Goal: Transaction & Acquisition: Purchase product/service

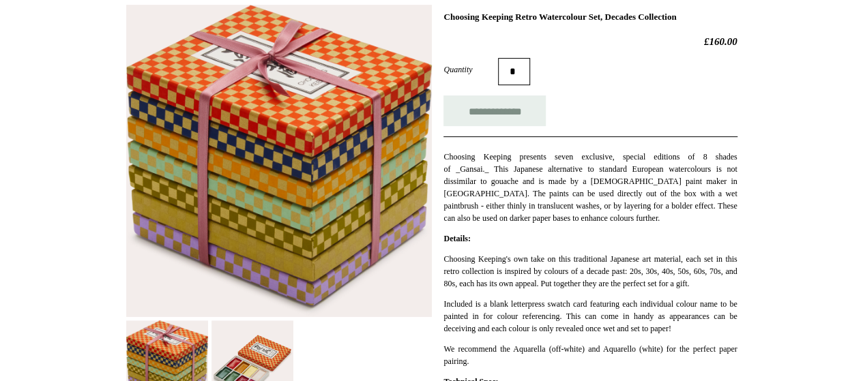
scroll to position [409, 0]
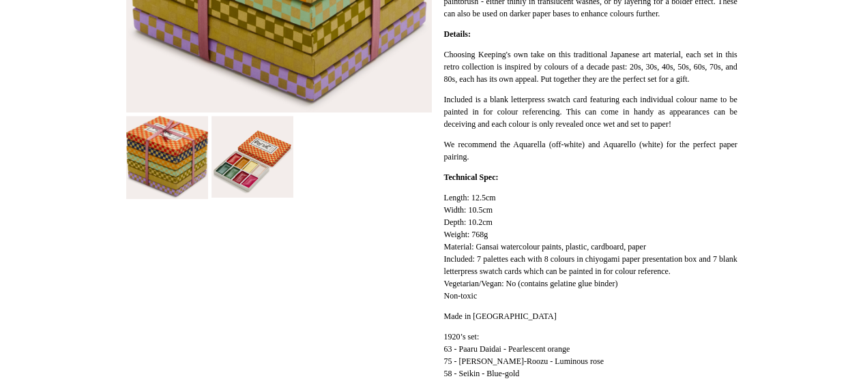
click at [248, 170] on img at bounding box center [252, 157] width 82 height 82
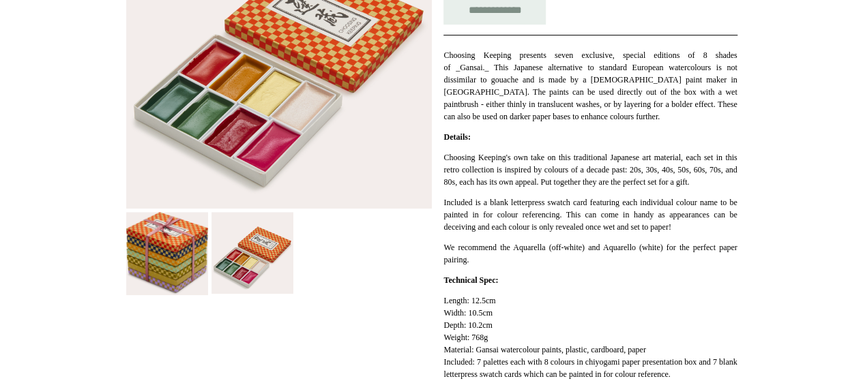
scroll to position [341, 0]
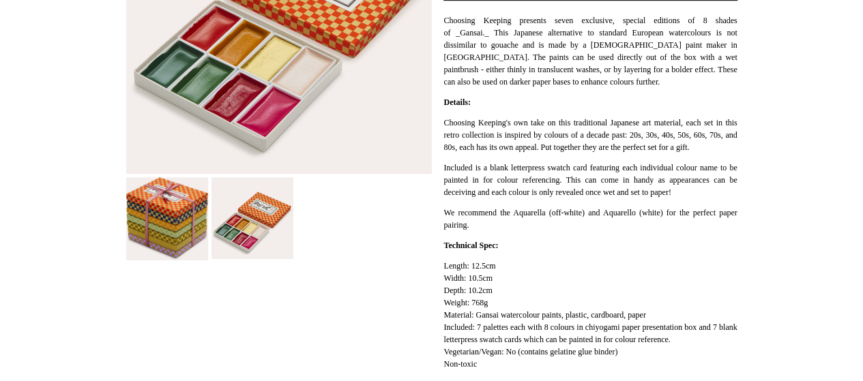
click at [194, 250] on img at bounding box center [167, 219] width 82 height 84
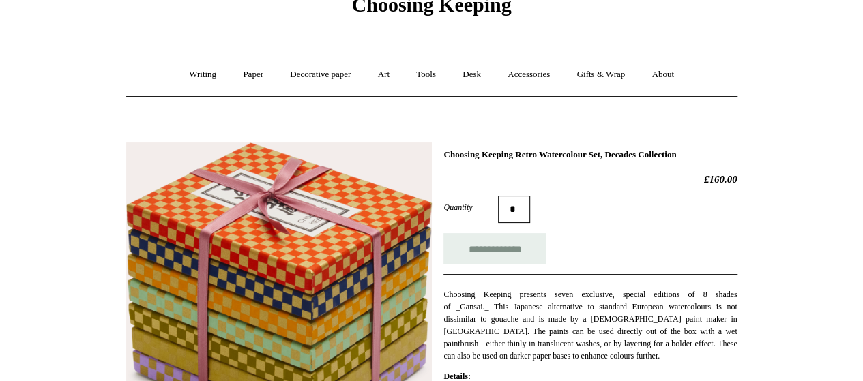
scroll to position [136, 0]
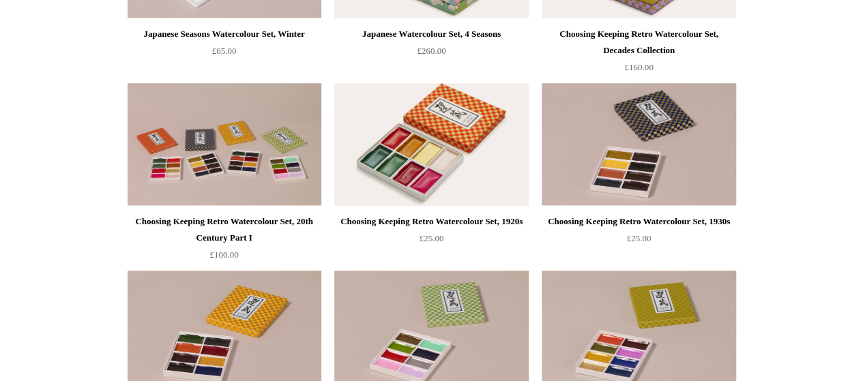
scroll to position [341, 0]
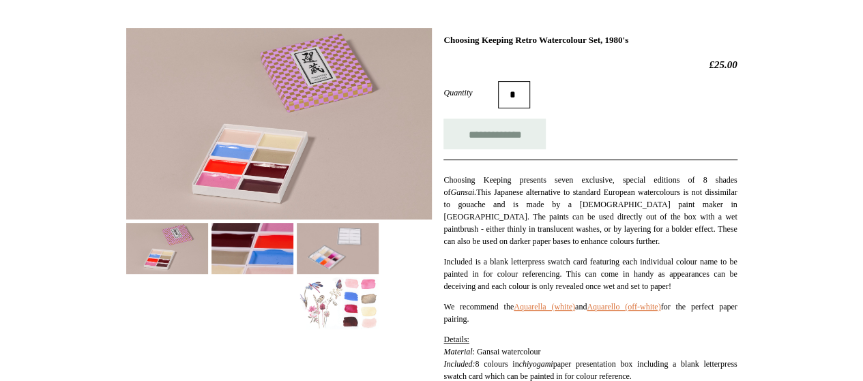
scroll to position [341, 0]
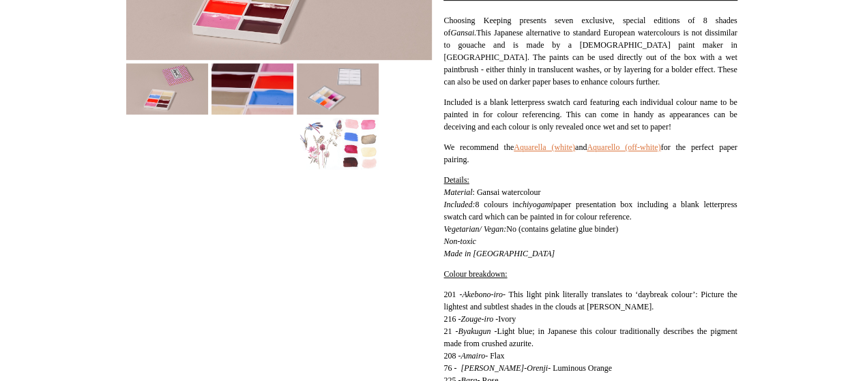
click at [262, 76] on img at bounding box center [252, 88] width 82 height 51
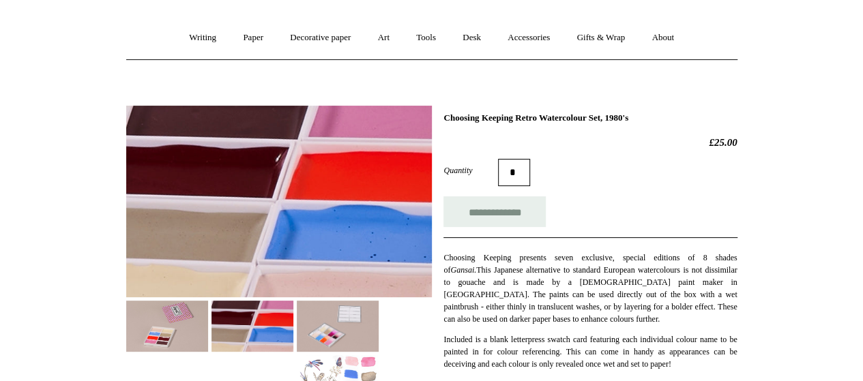
scroll to position [205, 0]
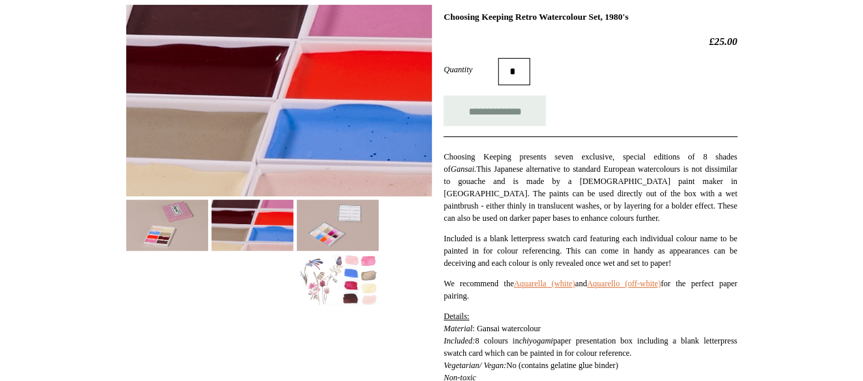
click at [183, 222] on img at bounding box center [167, 225] width 82 height 51
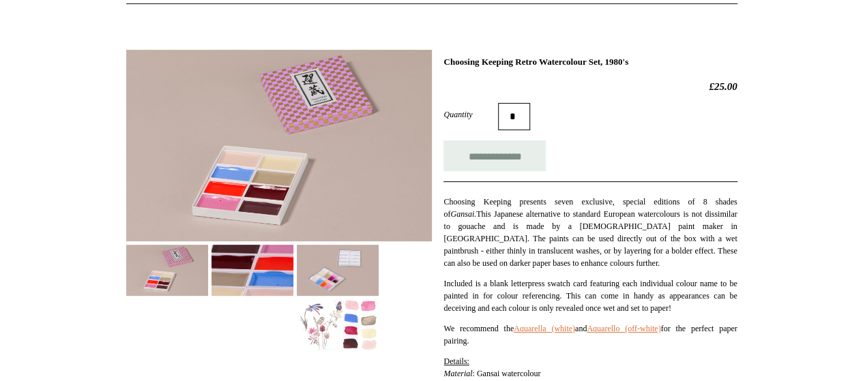
scroll to position [273, 0]
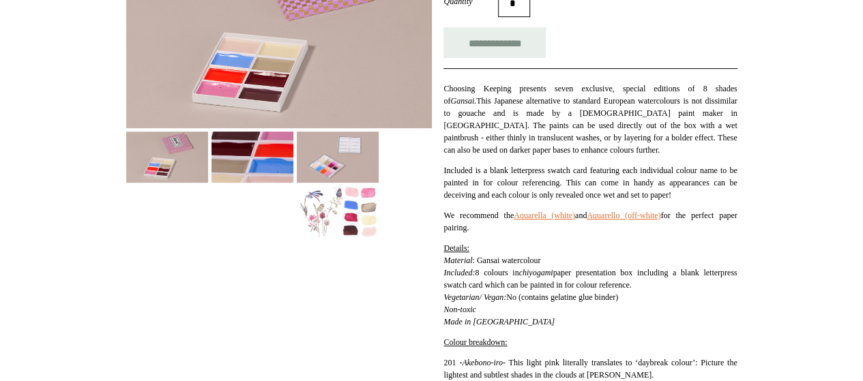
click at [357, 179] on img at bounding box center [338, 157] width 82 height 51
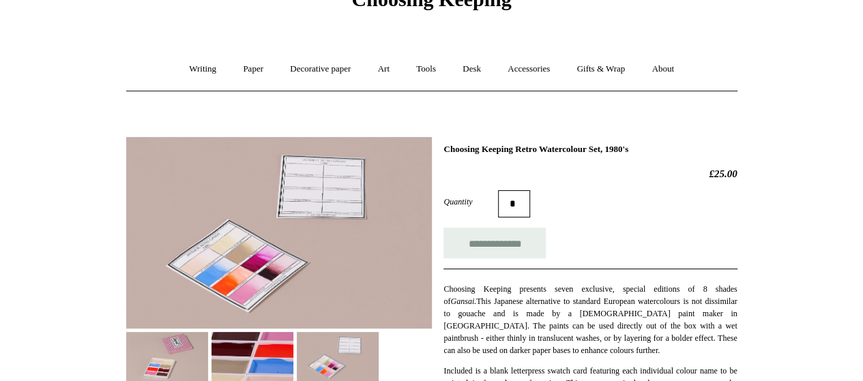
scroll to position [205, 0]
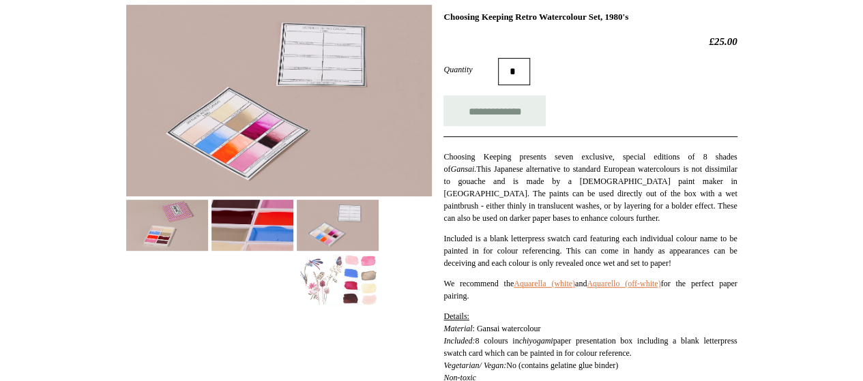
click at [357, 267] on img at bounding box center [338, 279] width 82 height 51
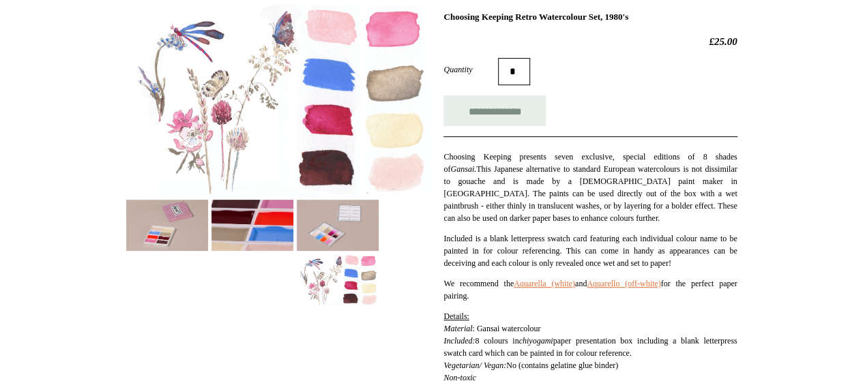
click at [267, 217] on img at bounding box center [252, 225] width 82 height 51
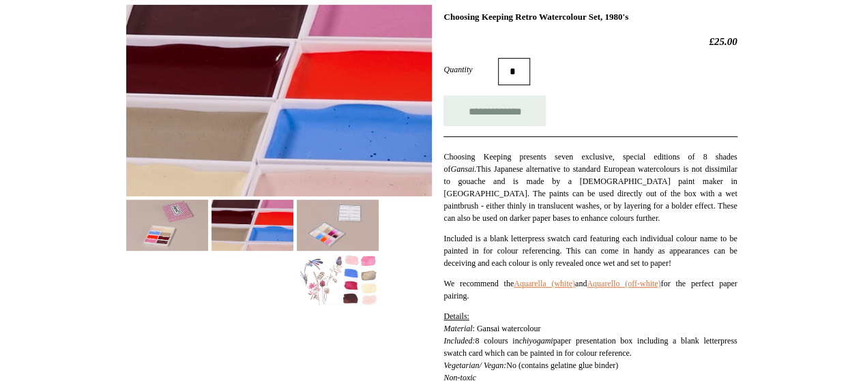
click at [195, 225] on img at bounding box center [167, 225] width 82 height 51
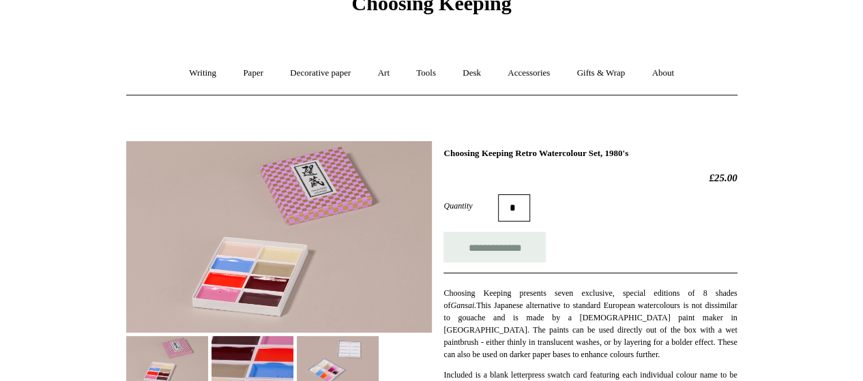
scroll to position [136, 0]
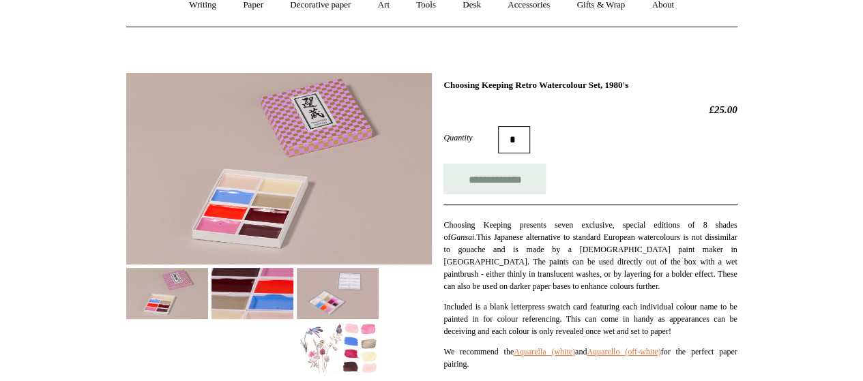
click at [248, 288] on img at bounding box center [252, 293] width 82 height 51
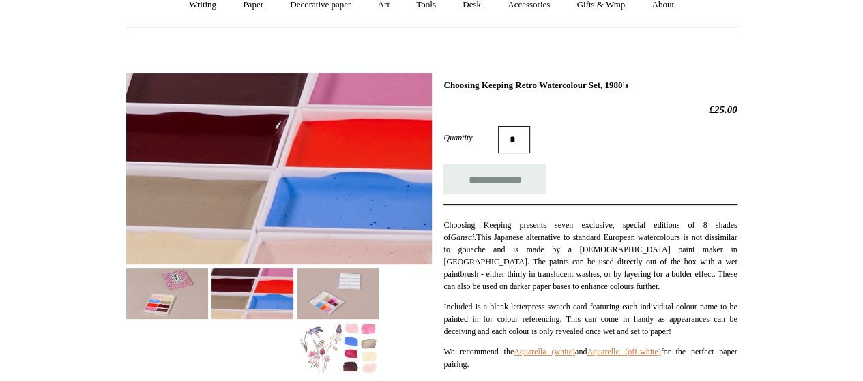
click at [160, 297] on img at bounding box center [167, 293] width 82 height 51
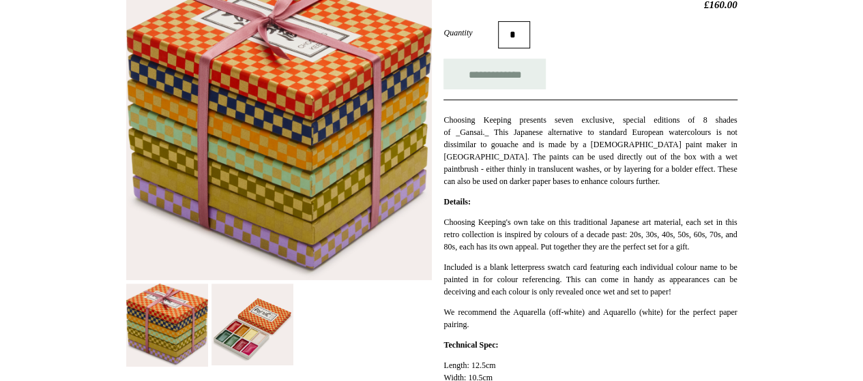
scroll to position [341, 0]
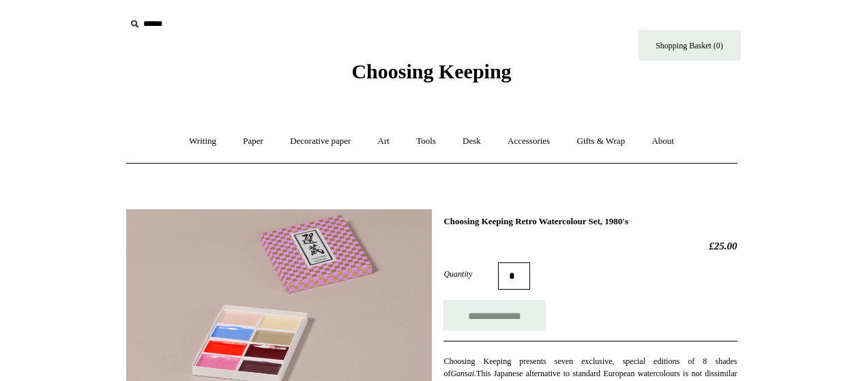
scroll to position [136, 0]
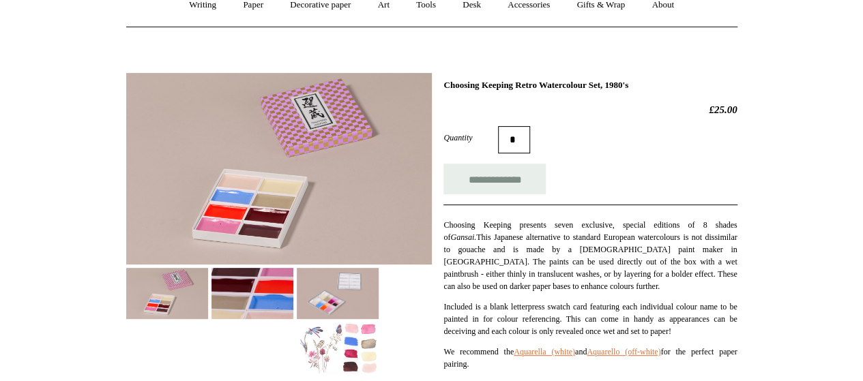
drag, startPoint x: 442, startPoint y: 83, endPoint x: 670, endPoint y: 87, distance: 227.8
click at [670, 87] on div "**********" at bounding box center [431, 372] width 611 height 619
copy h1 "Choosing Keeping Retro Watercolour Set, 1980's"
